Goal: Check status: Check status

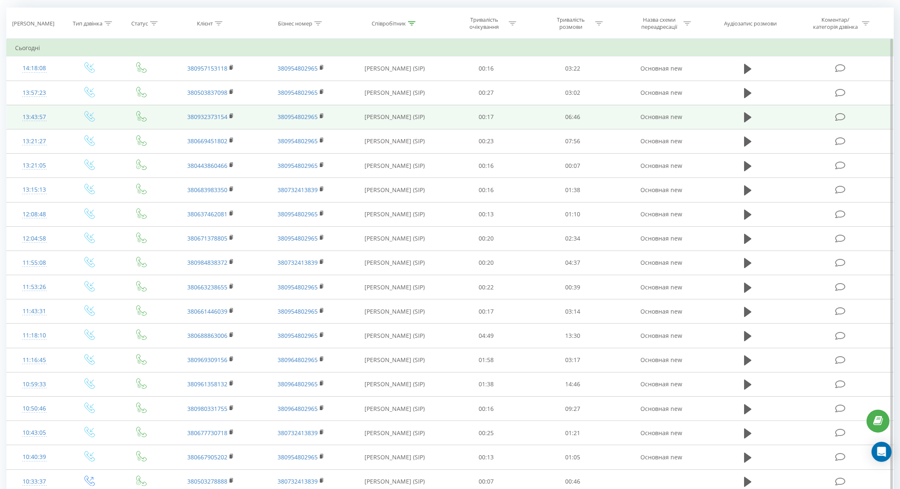
scroll to position [125, 0]
